Goal: Navigation & Orientation: Find specific page/section

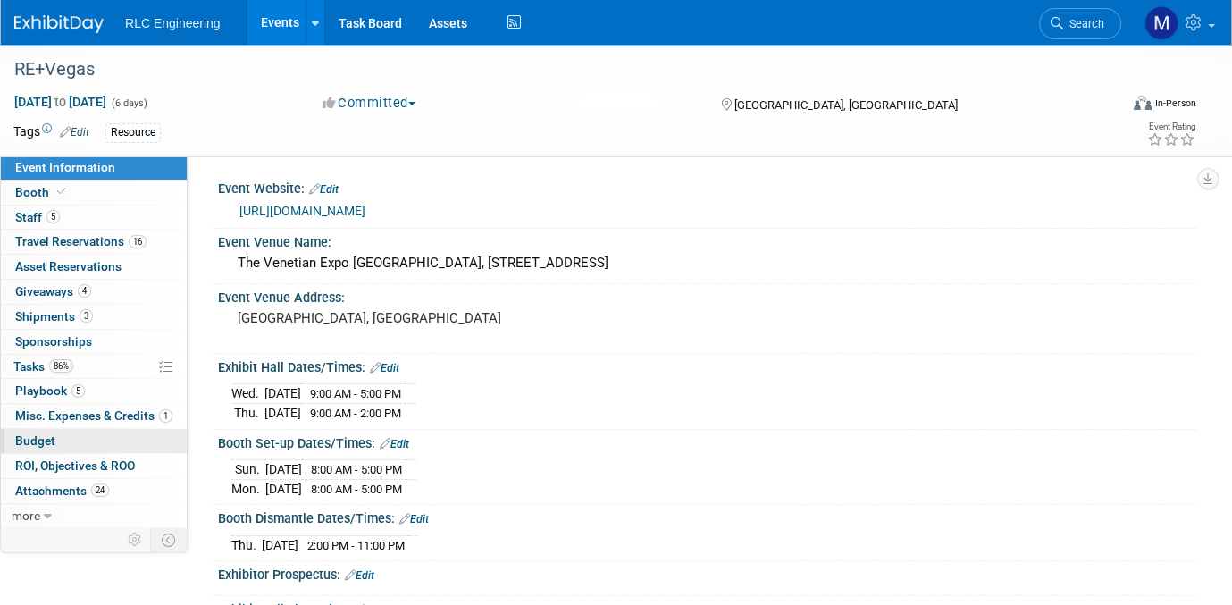
click at [60, 437] on link "Budget" at bounding box center [94, 441] width 186 height 24
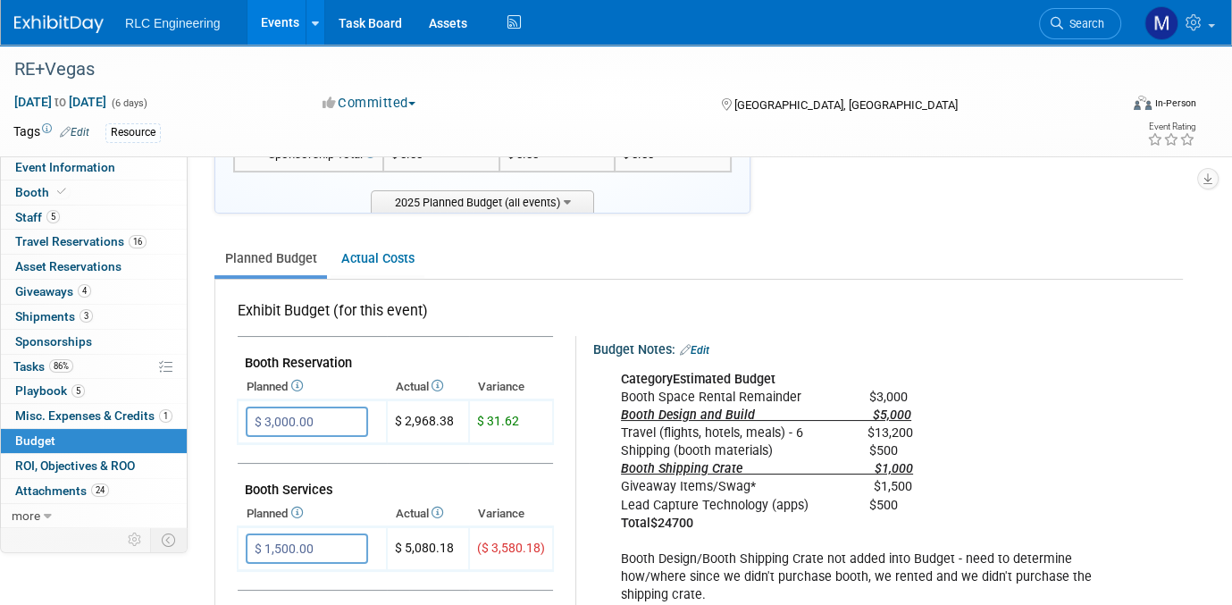
scroll to position [268, 0]
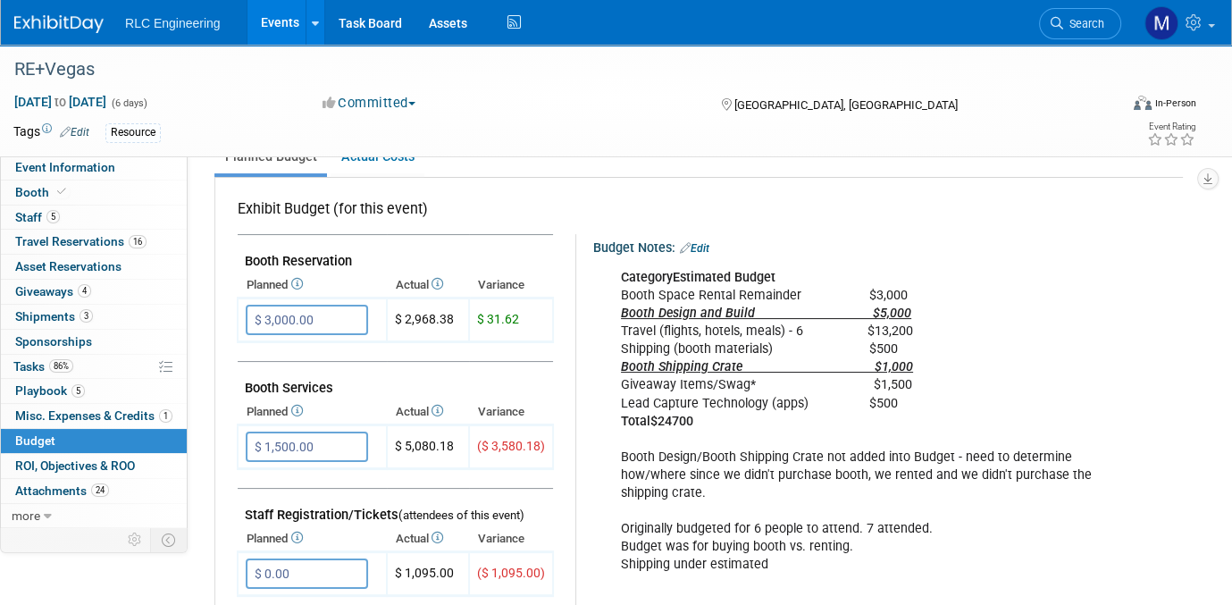
click at [291, 24] on link "Events" at bounding box center [280, 22] width 65 height 45
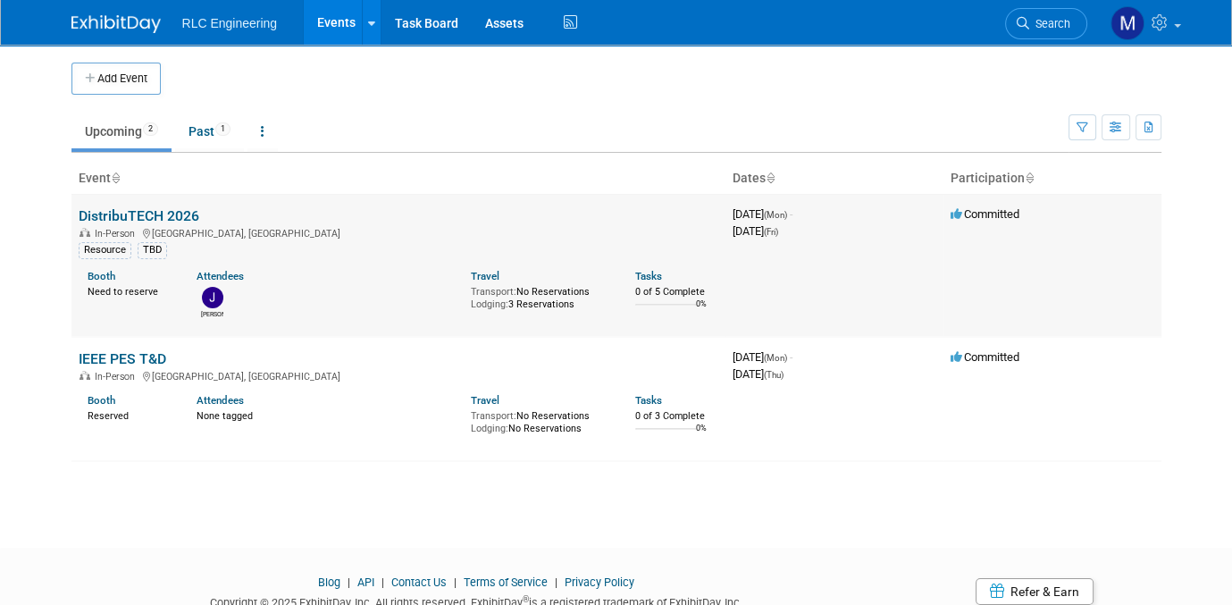
click at [138, 225] on div "In-Person [GEOGRAPHIC_DATA], [GEOGRAPHIC_DATA]" at bounding box center [399, 232] width 640 height 14
click at [135, 211] on link "DistribuTECH 2026" at bounding box center [139, 215] width 121 height 17
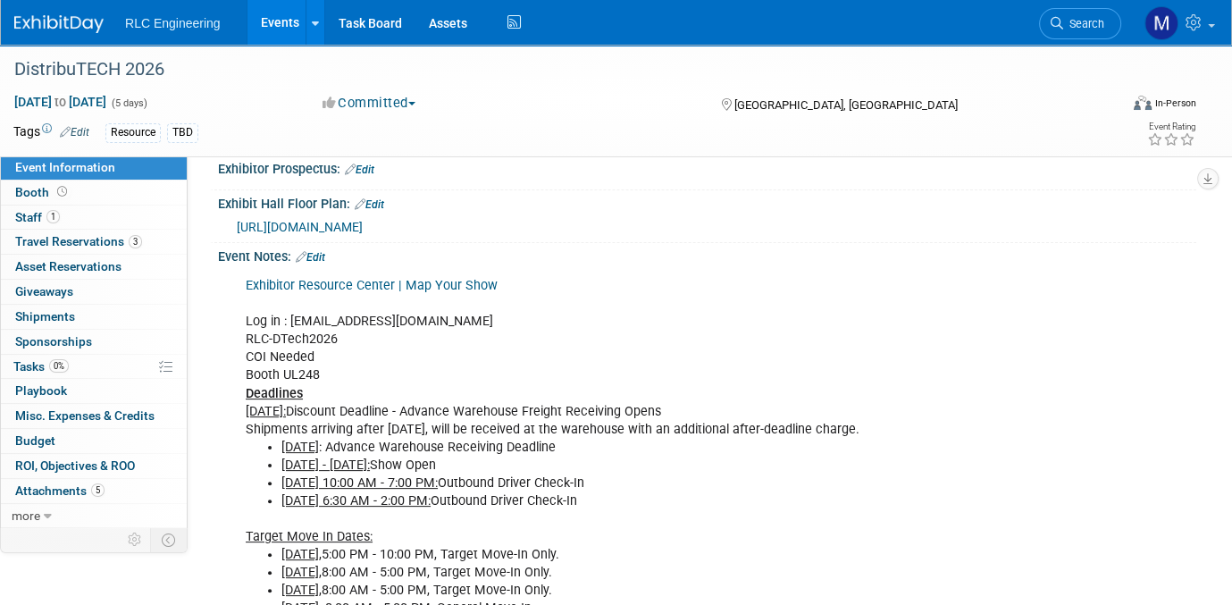
scroll to position [536, 0]
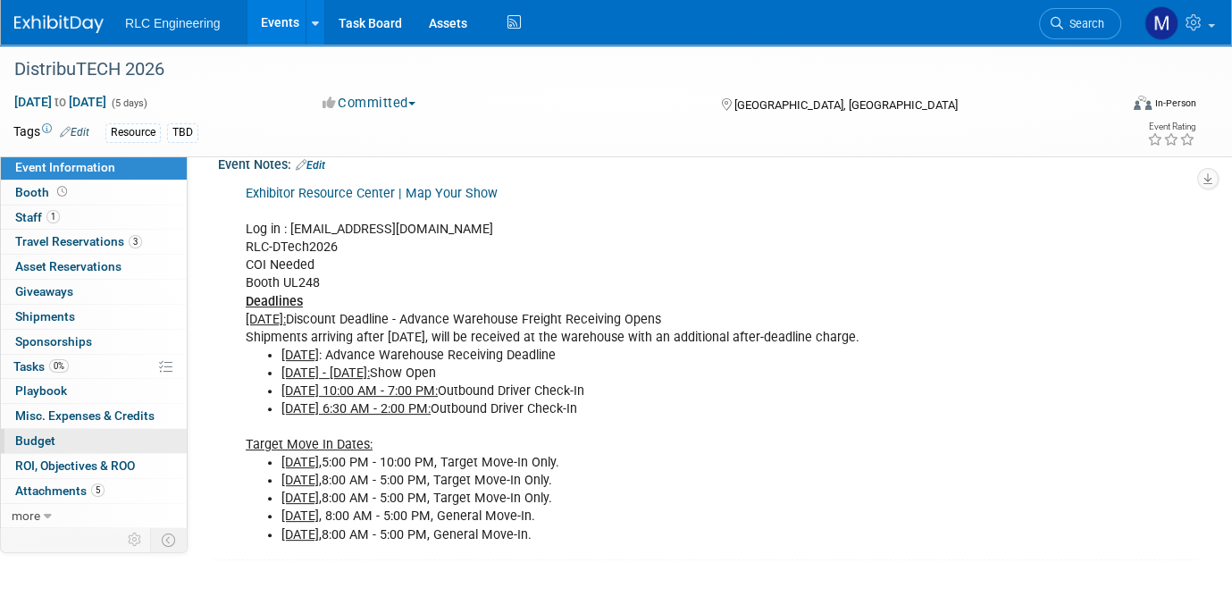
click at [89, 437] on link "Budget" at bounding box center [94, 441] width 186 height 24
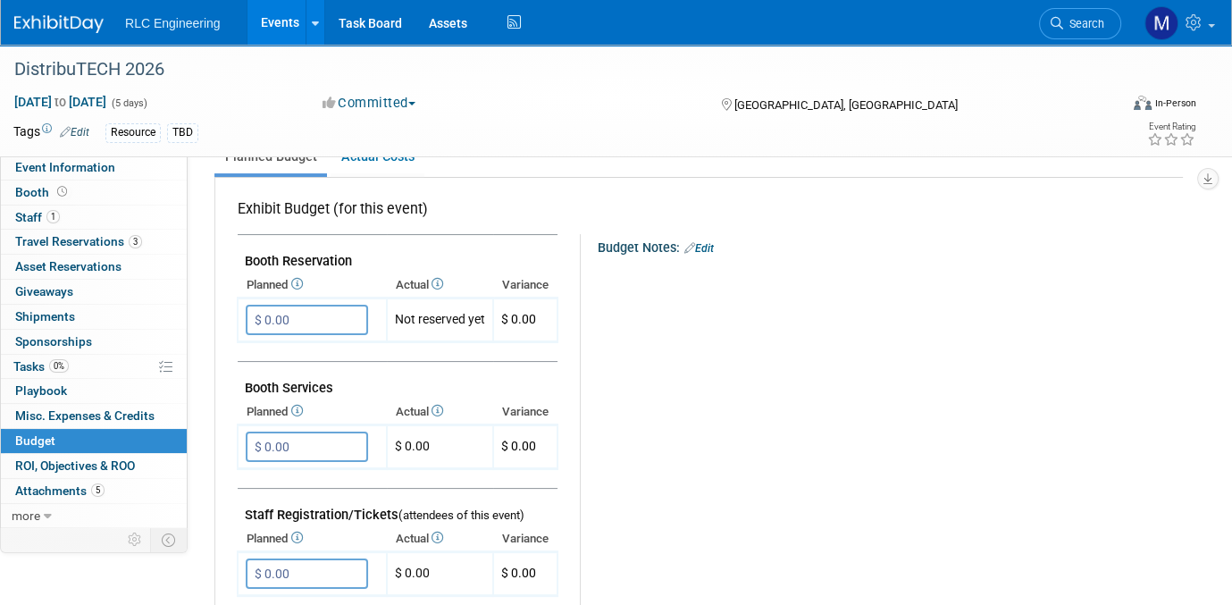
scroll to position [0, 0]
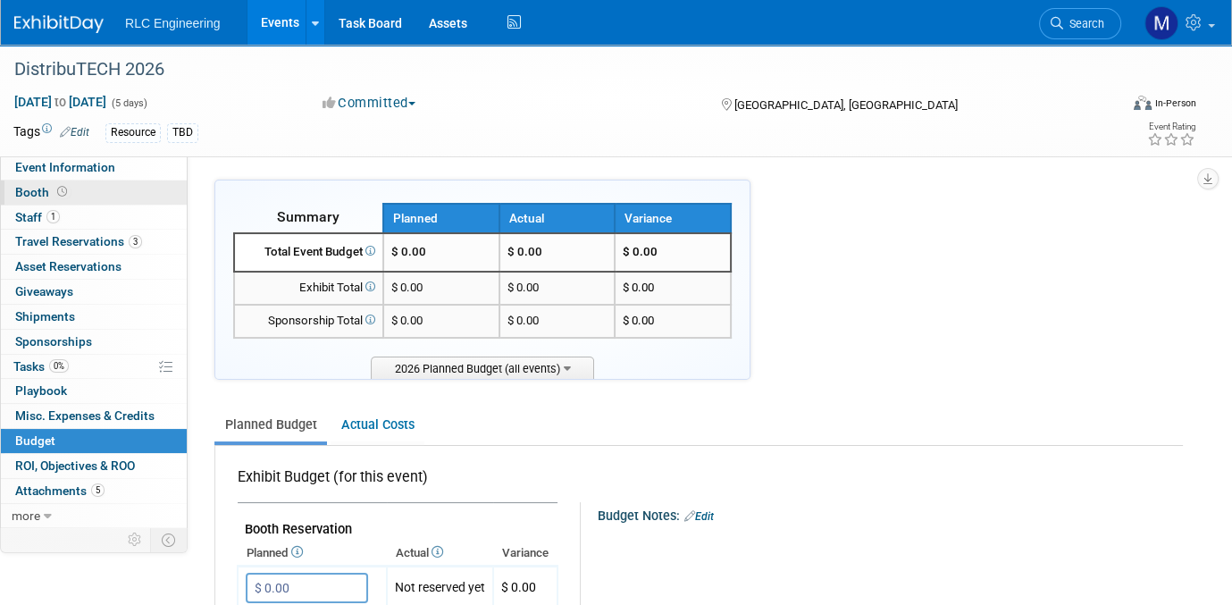
click at [84, 195] on link "Booth" at bounding box center [94, 193] width 186 height 24
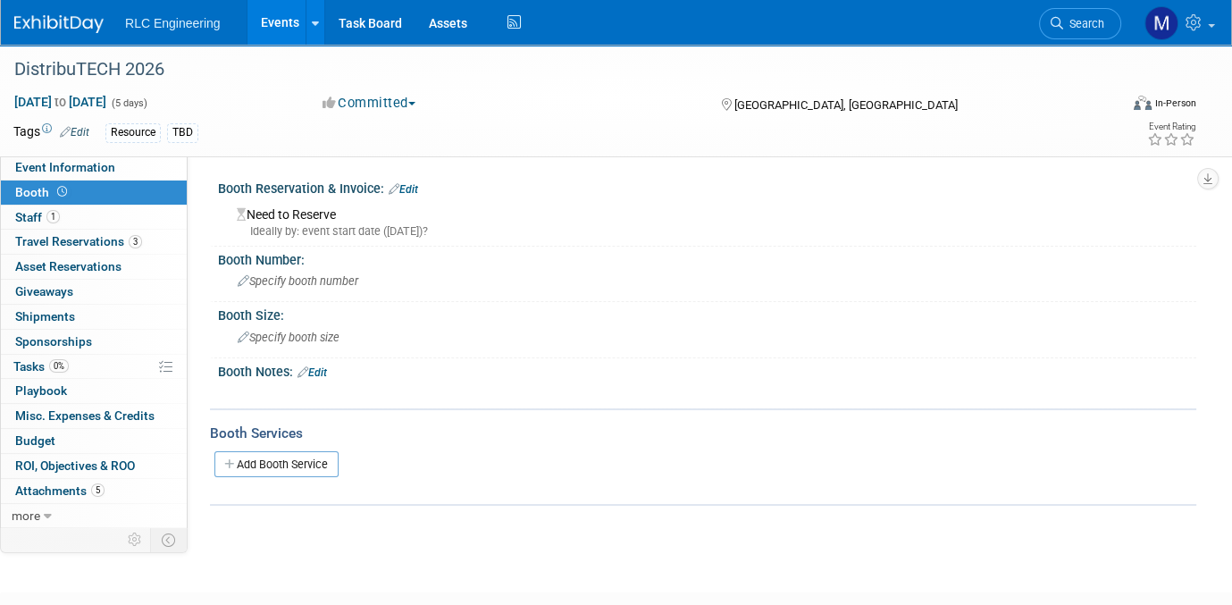
click at [275, 32] on link "Events" at bounding box center [280, 22] width 65 height 45
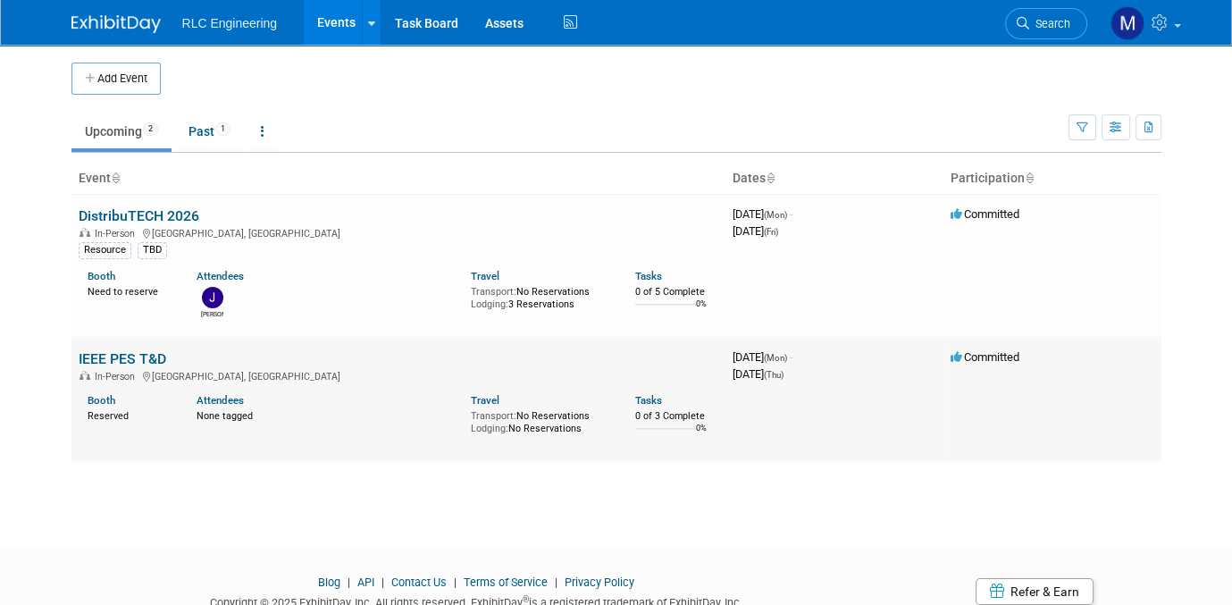
click at [122, 352] on link "IEEE PES T&D" at bounding box center [123, 358] width 88 height 17
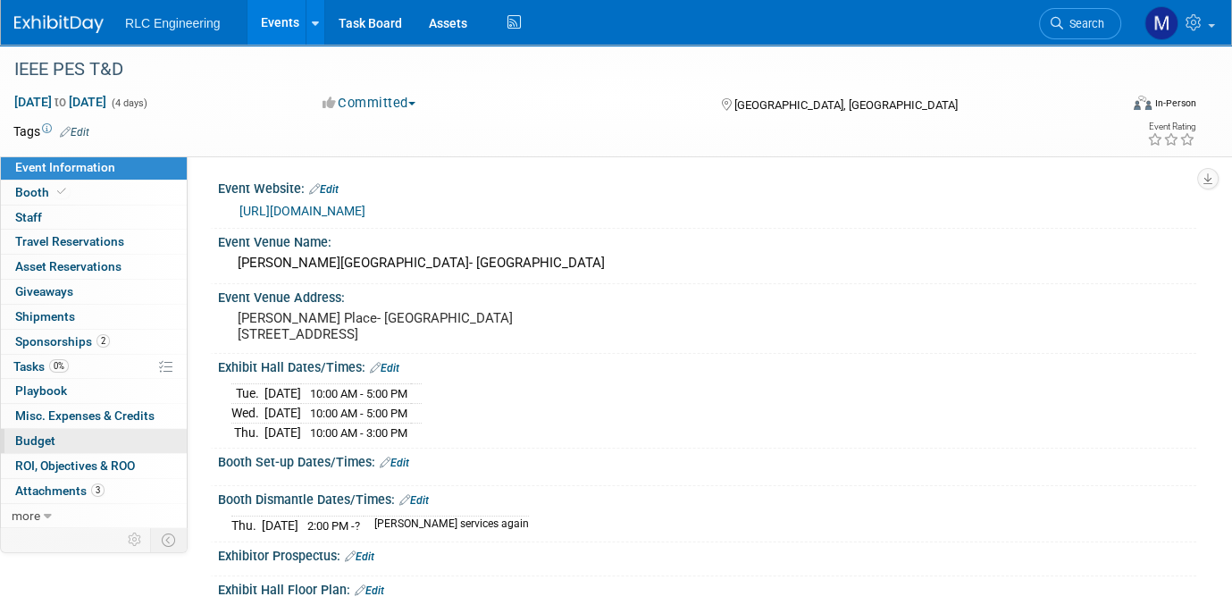
click at [73, 440] on link "Budget" at bounding box center [94, 441] width 186 height 24
